Goal: Information Seeking & Learning: Understand process/instructions

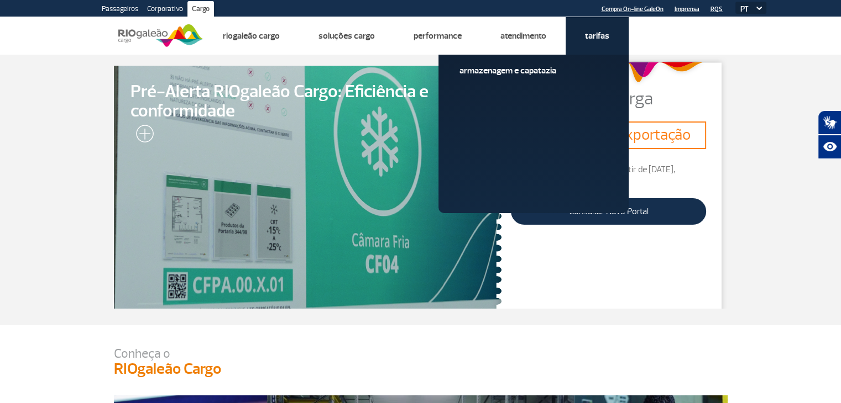
click at [604, 34] on link "Tarifas" at bounding box center [597, 35] width 24 height 11
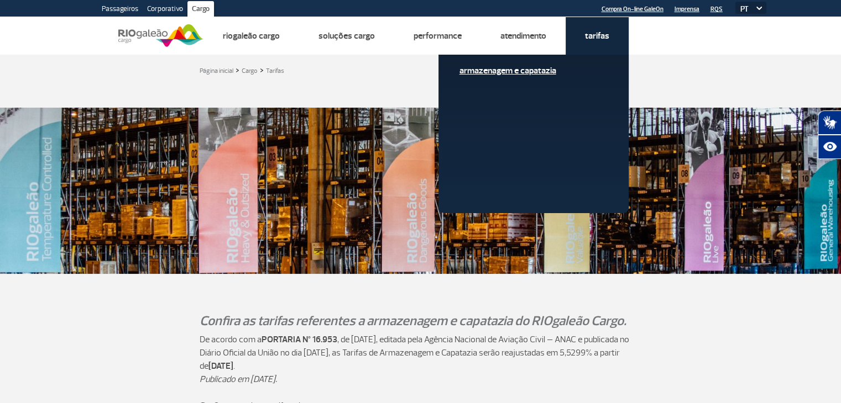
click at [537, 72] on link "Armazenagem e Capatazia" at bounding box center [533, 71] width 148 height 12
click at [508, 67] on link "Armazenagem e Capatazia" at bounding box center [533, 71] width 148 height 12
click at [508, 69] on link "Armazenagem e Capatazia" at bounding box center [533, 71] width 148 height 12
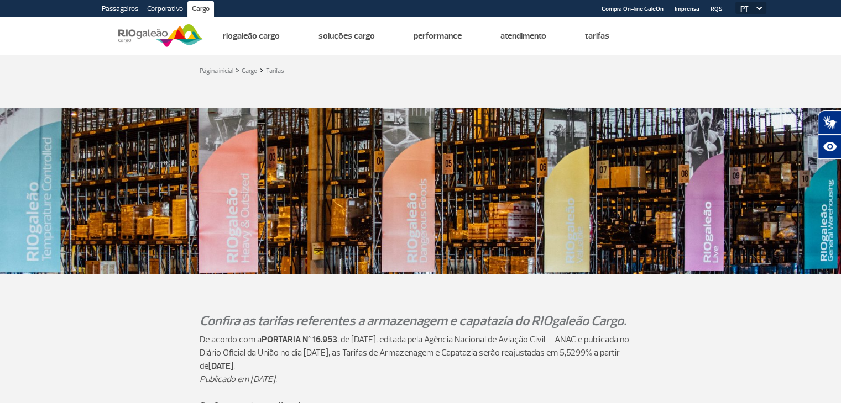
click at [686, 87] on div at bounding box center [420, 91] width 613 height 11
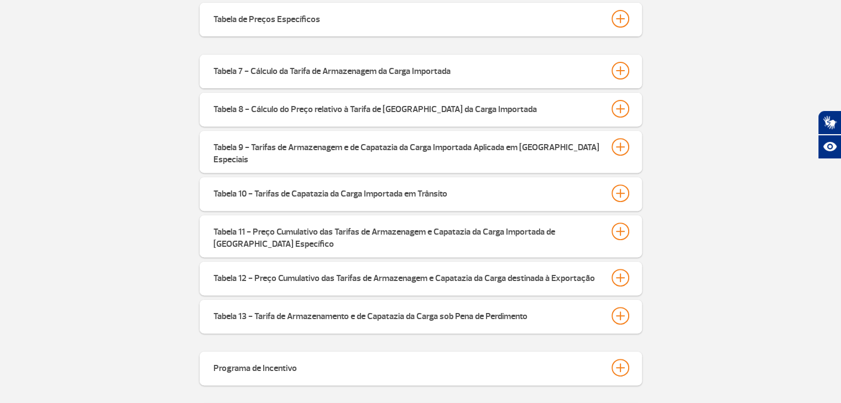
scroll to position [420, 0]
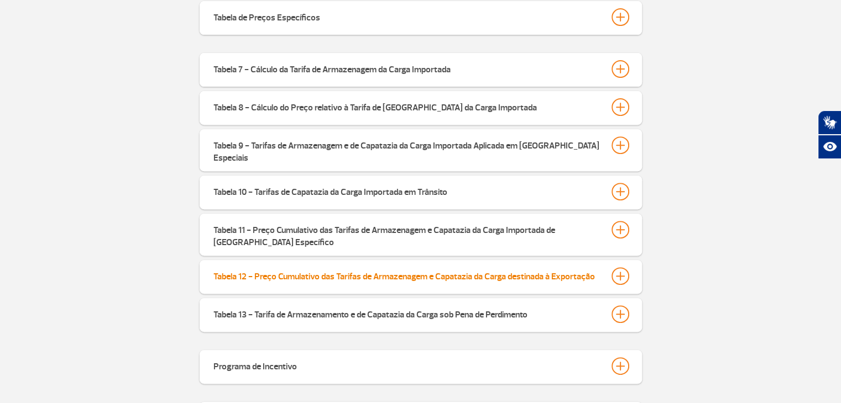
click at [617, 268] on div at bounding box center [620, 277] width 18 height 18
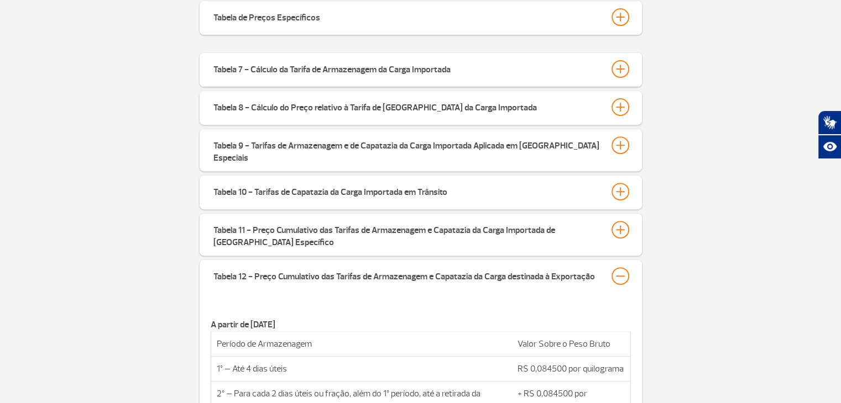
click at [666, 263] on div "Tabela 7 - Cálculo da Tarifa de Armazenagem da Carga Importada A partir de [DAT…" at bounding box center [420, 325] width 841 height 545
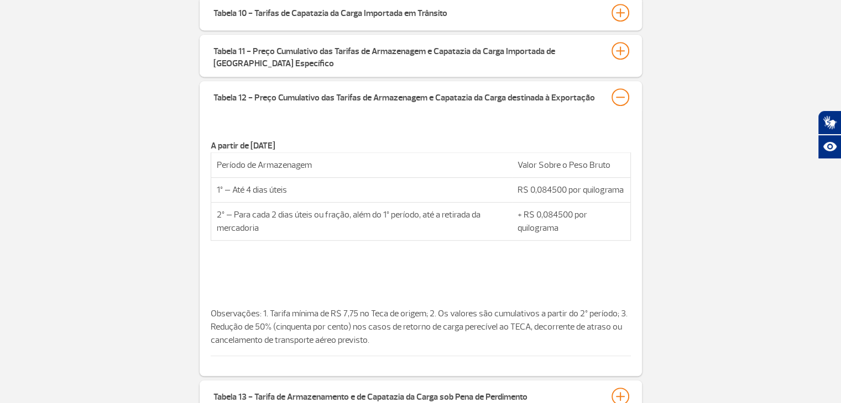
scroll to position [619, 0]
